Goal: Information Seeking & Learning: Learn about a topic

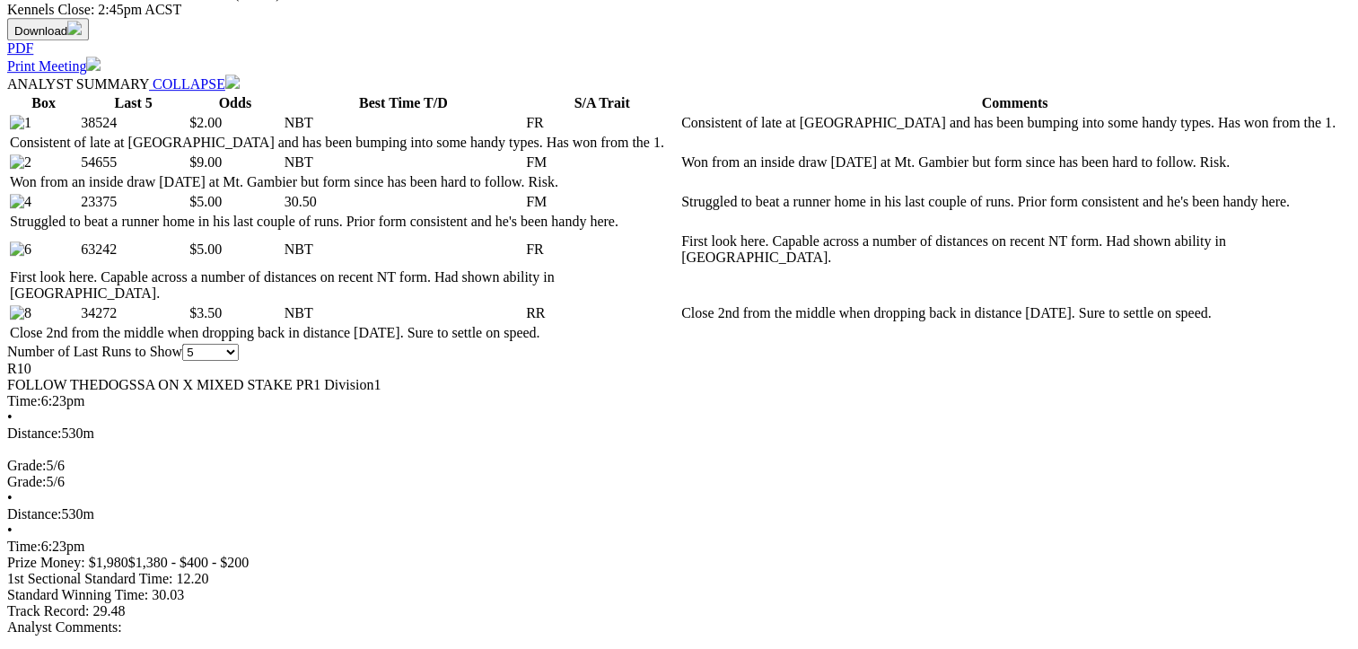
scroll to position [1347, 0]
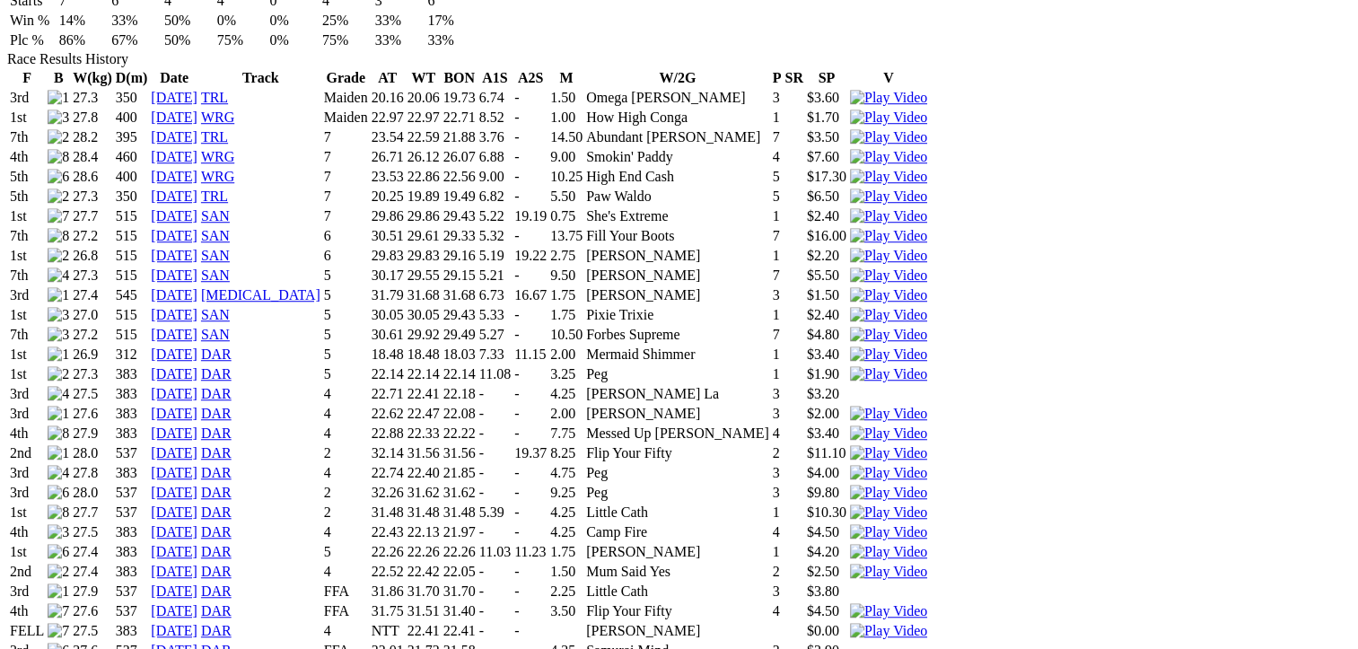
scroll to position [1347, 0]
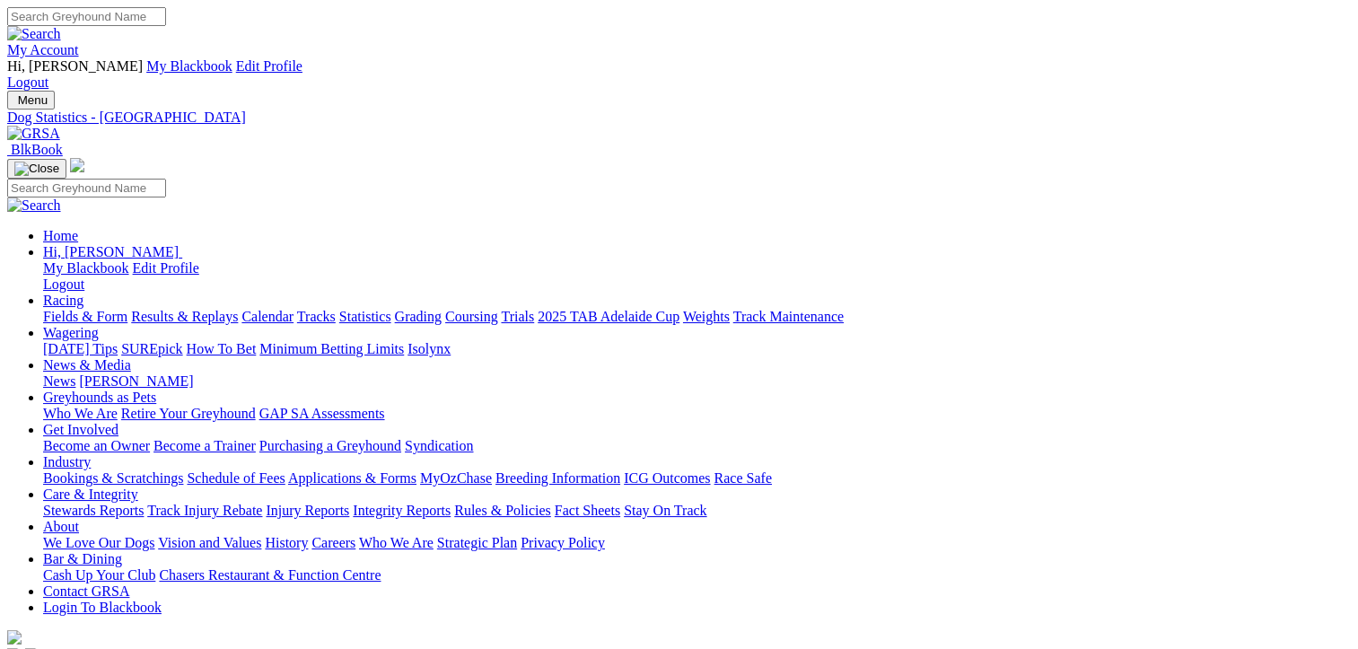
click at [50, 309] on link "Fields & Form" at bounding box center [85, 316] width 84 height 15
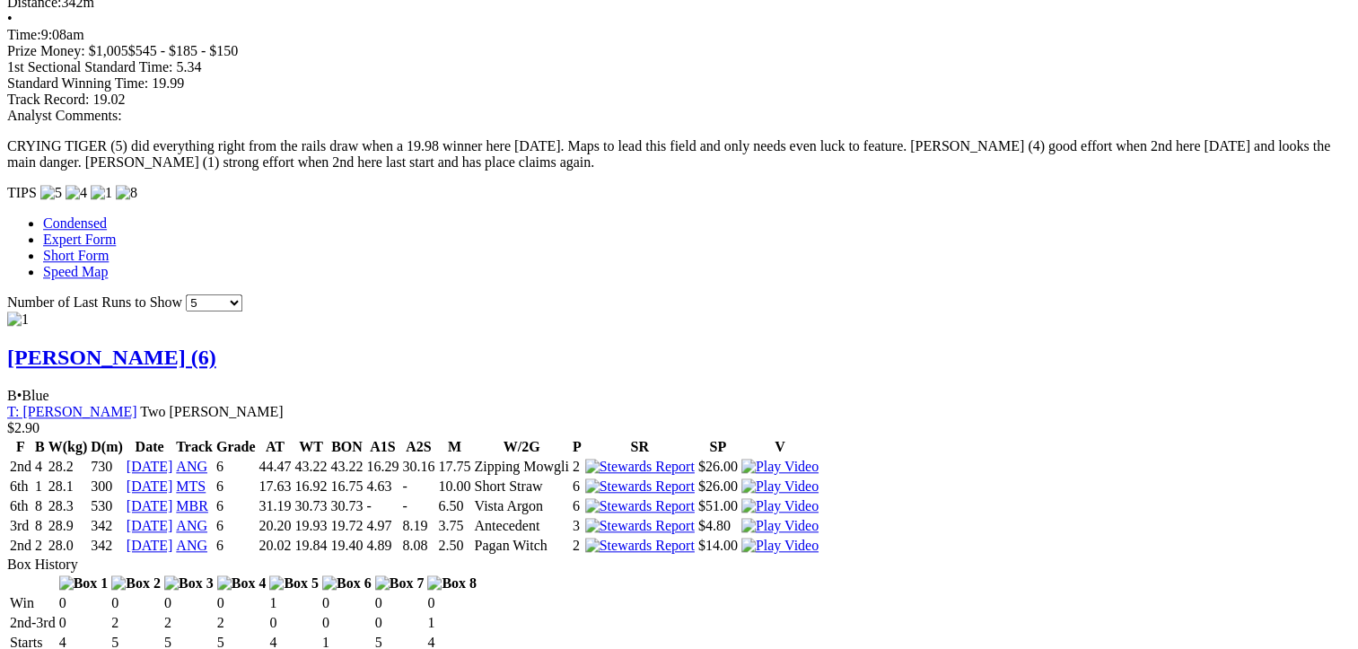
scroll to position [1885, 0]
